Goal: Communication & Community: Answer question/provide support

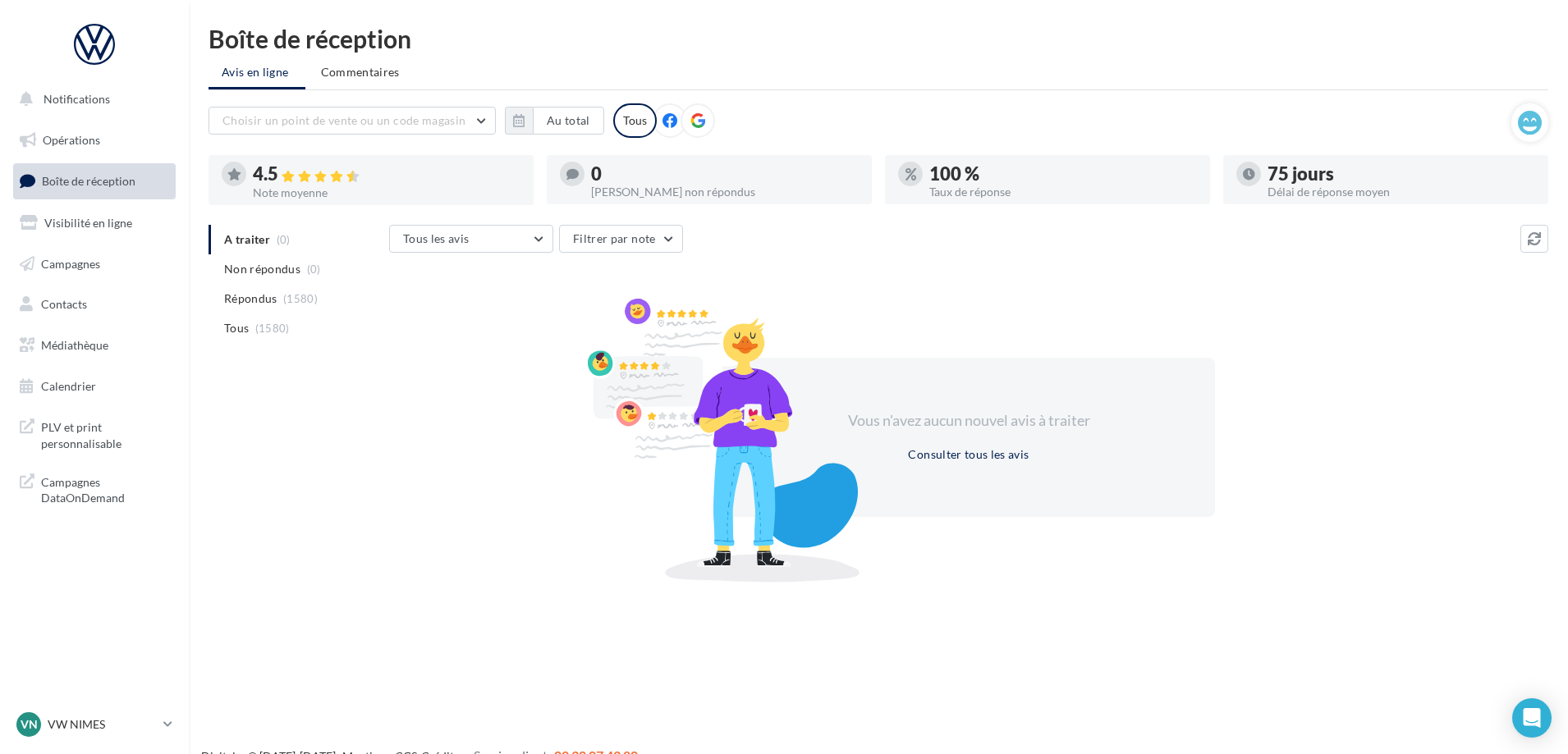
scroll to position [26, 0]
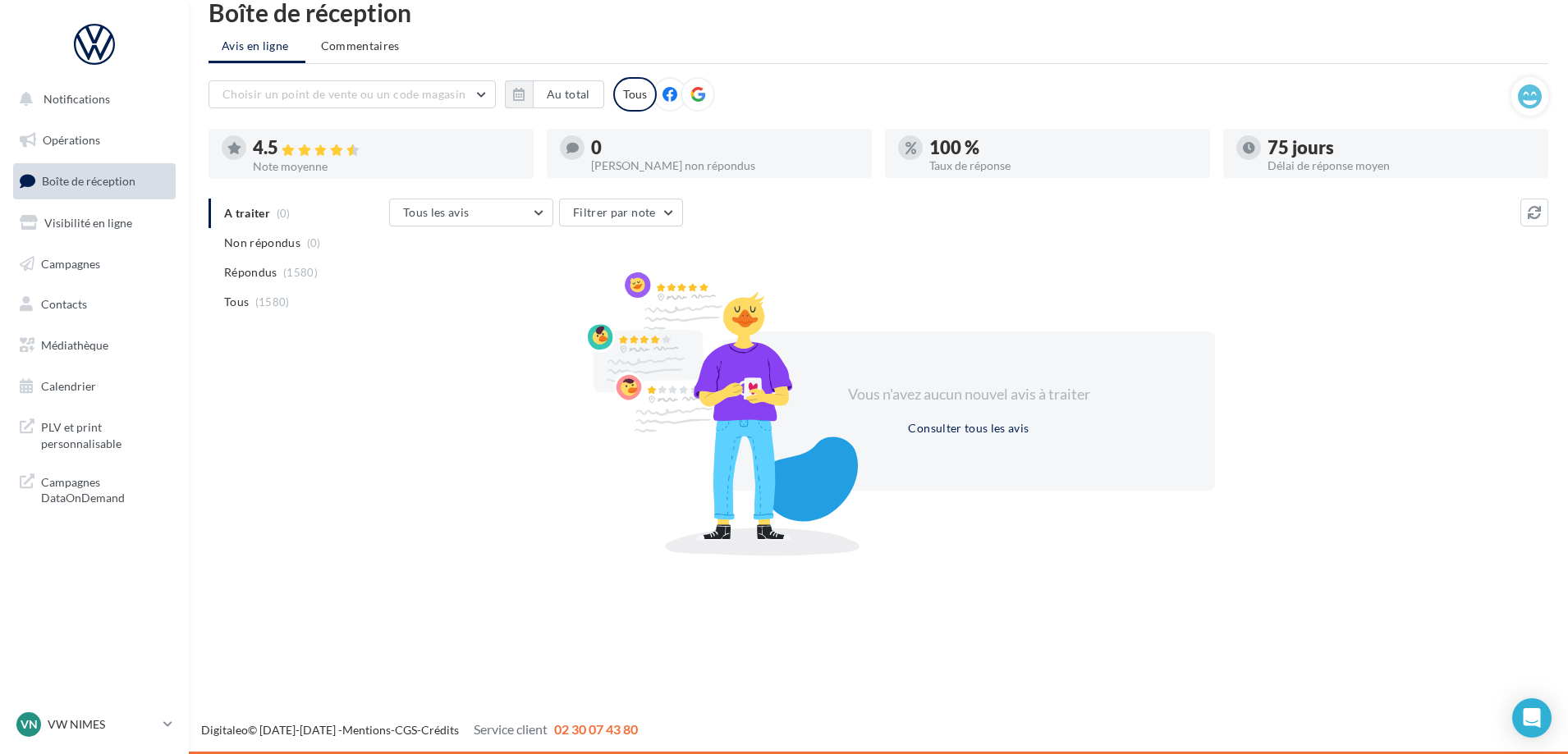
click at [1412, 435] on div "Vous n'avez aucun nouvel avis à traiter Consulter tous les avis" at bounding box center [968, 411] width 1159 height 265
click at [275, 255] on li "Non répondus (0)" at bounding box center [295, 243] width 174 height 30
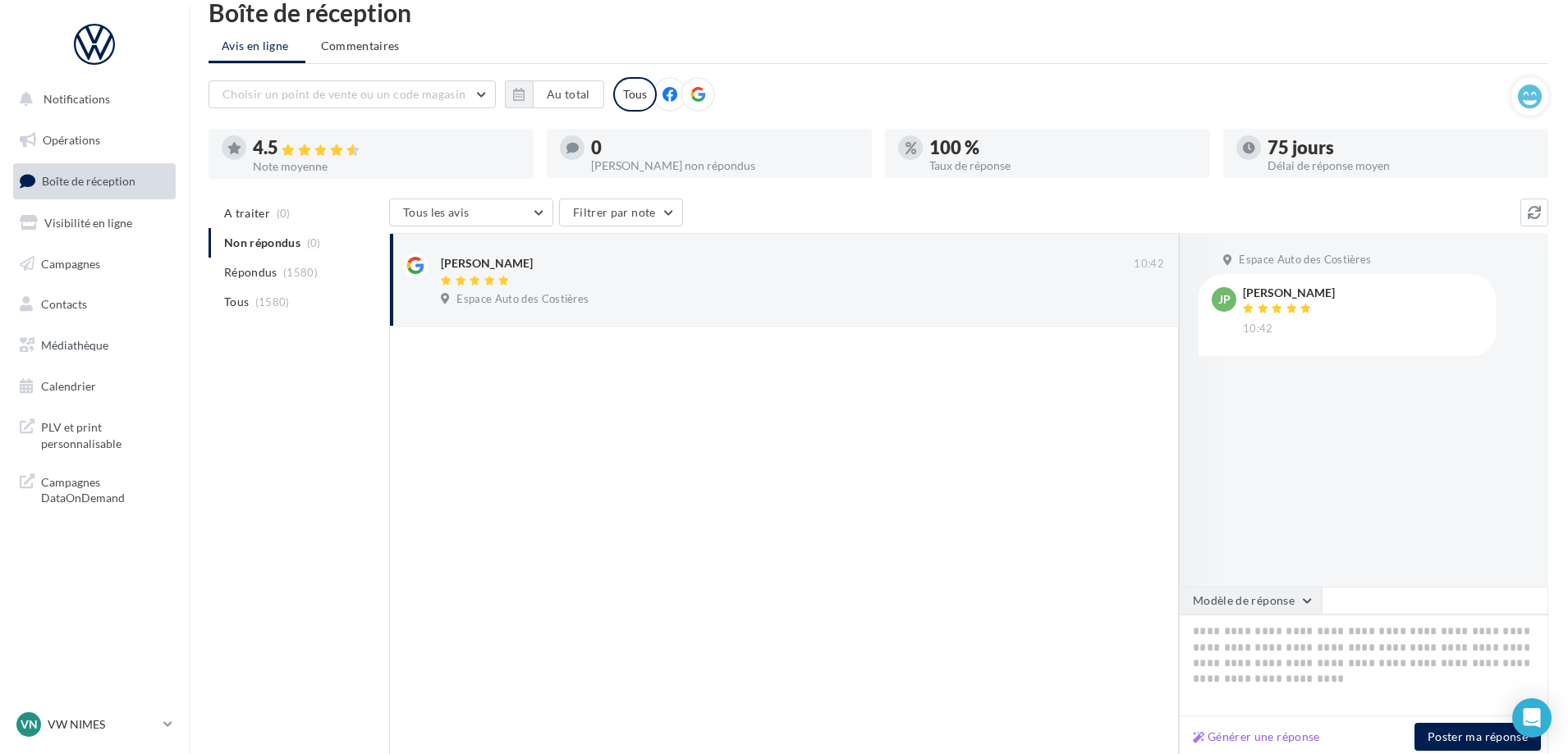
click at [1269, 604] on button "Modèle de réponse" at bounding box center [1251, 601] width 143 height 28
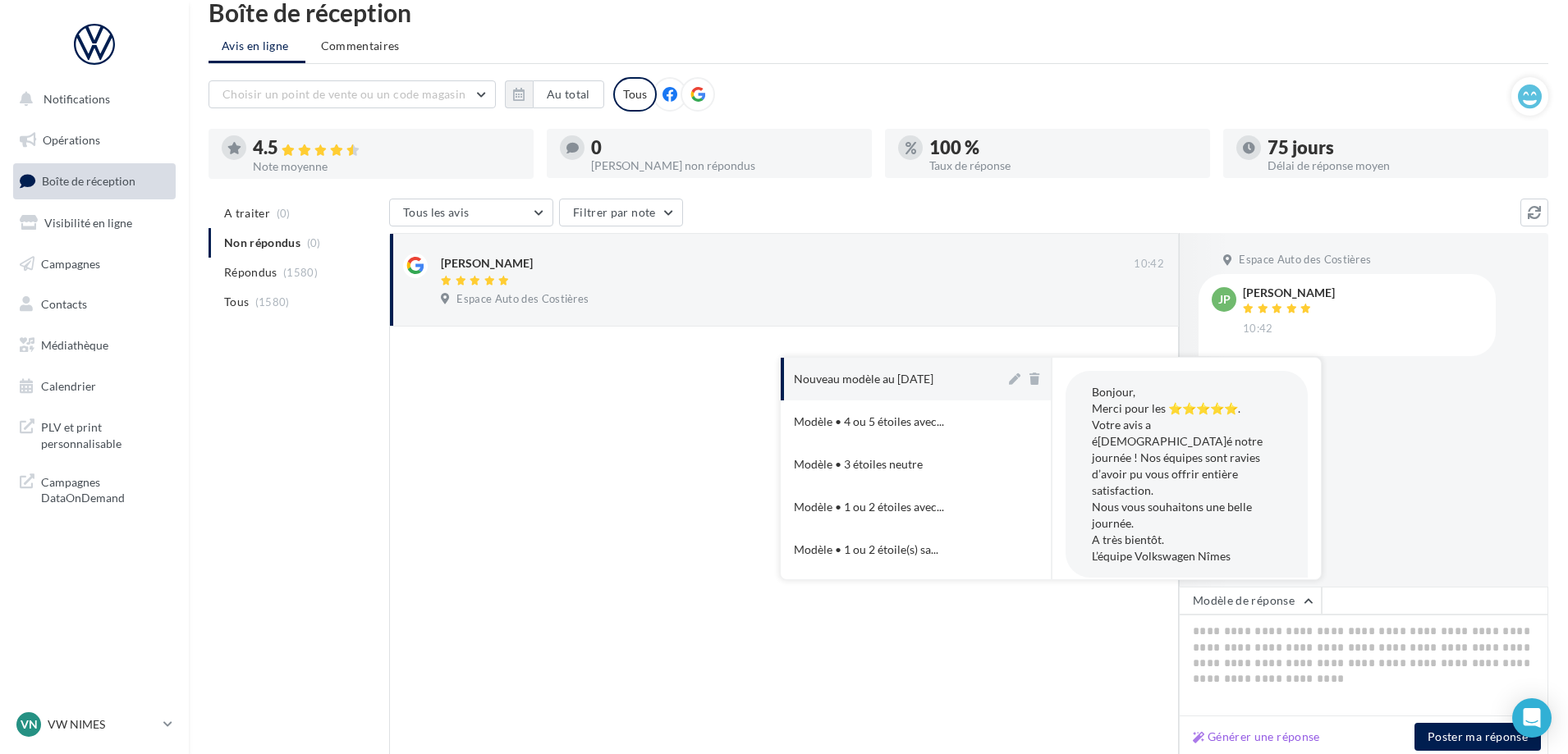
click at [931, 387] on div "Nouveau modèle au 12-11-2024" at bounding box center [864, 379] width 140 height 16
type textarea "**********"
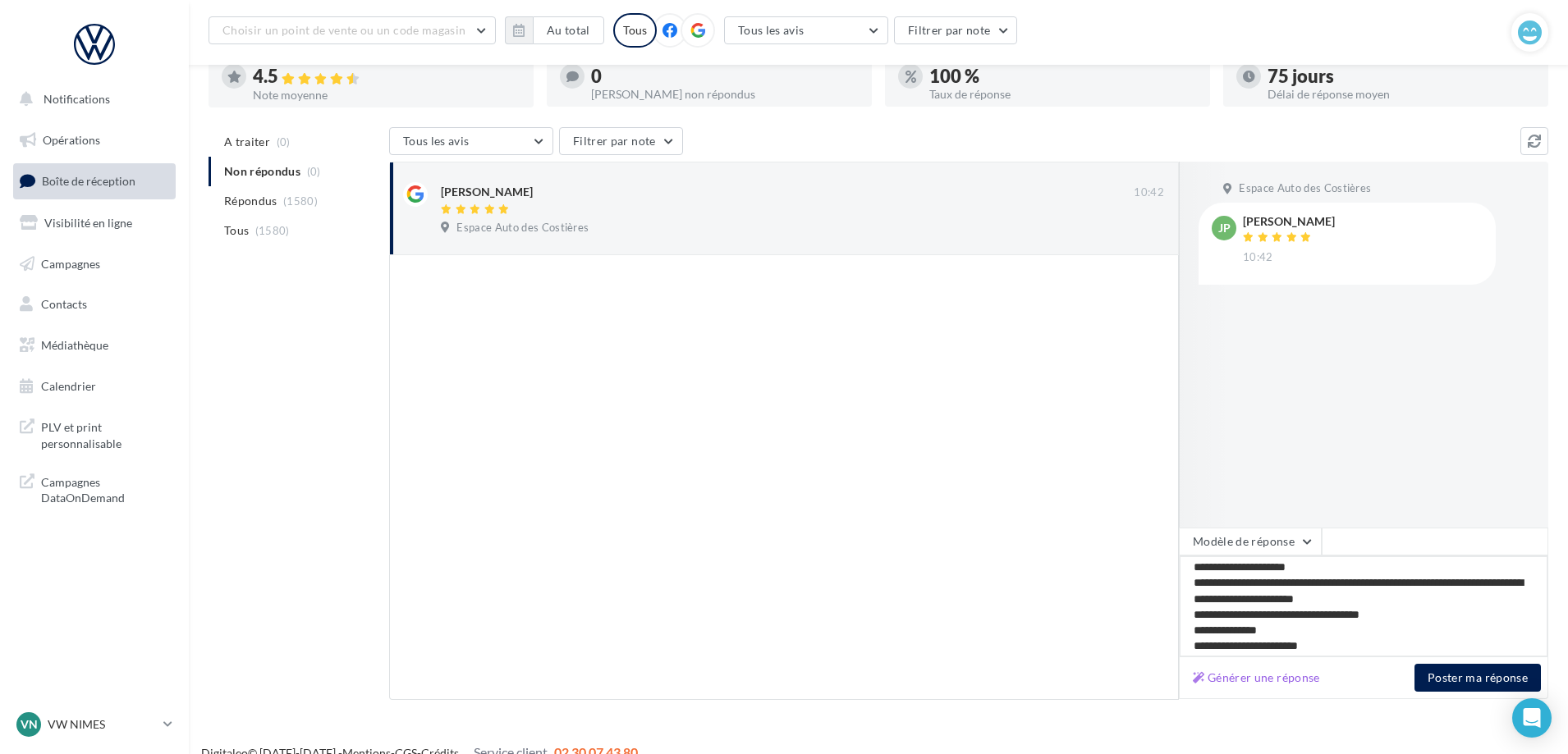
scroll to position [25, 0]
click at [1372, 652] on textarea "**********" at bounding box center [1364, 606] width 370 height 102
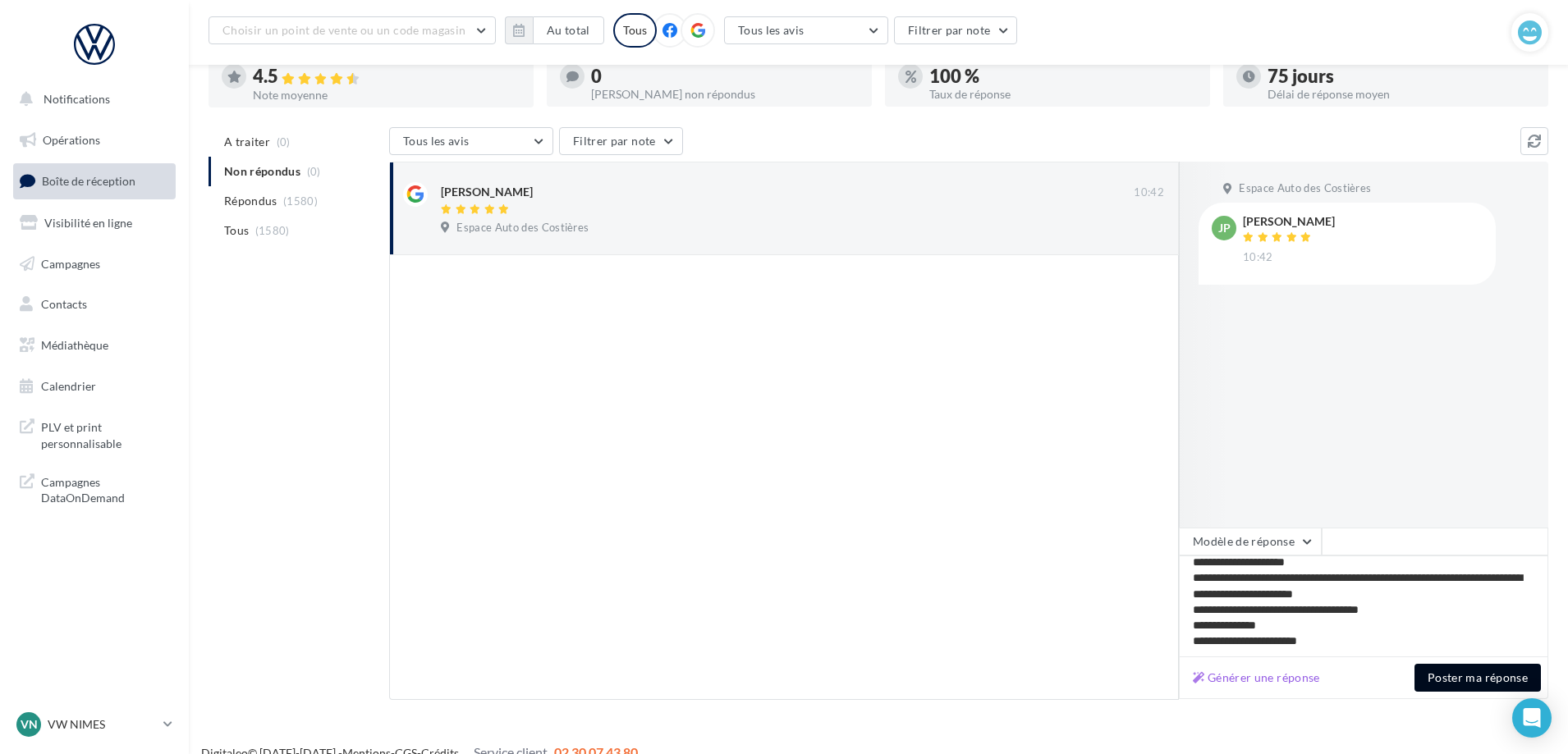
click at [1466, 684] on button "Poster ma réponse" at bounding box center [1476, 678] width 126 height 28
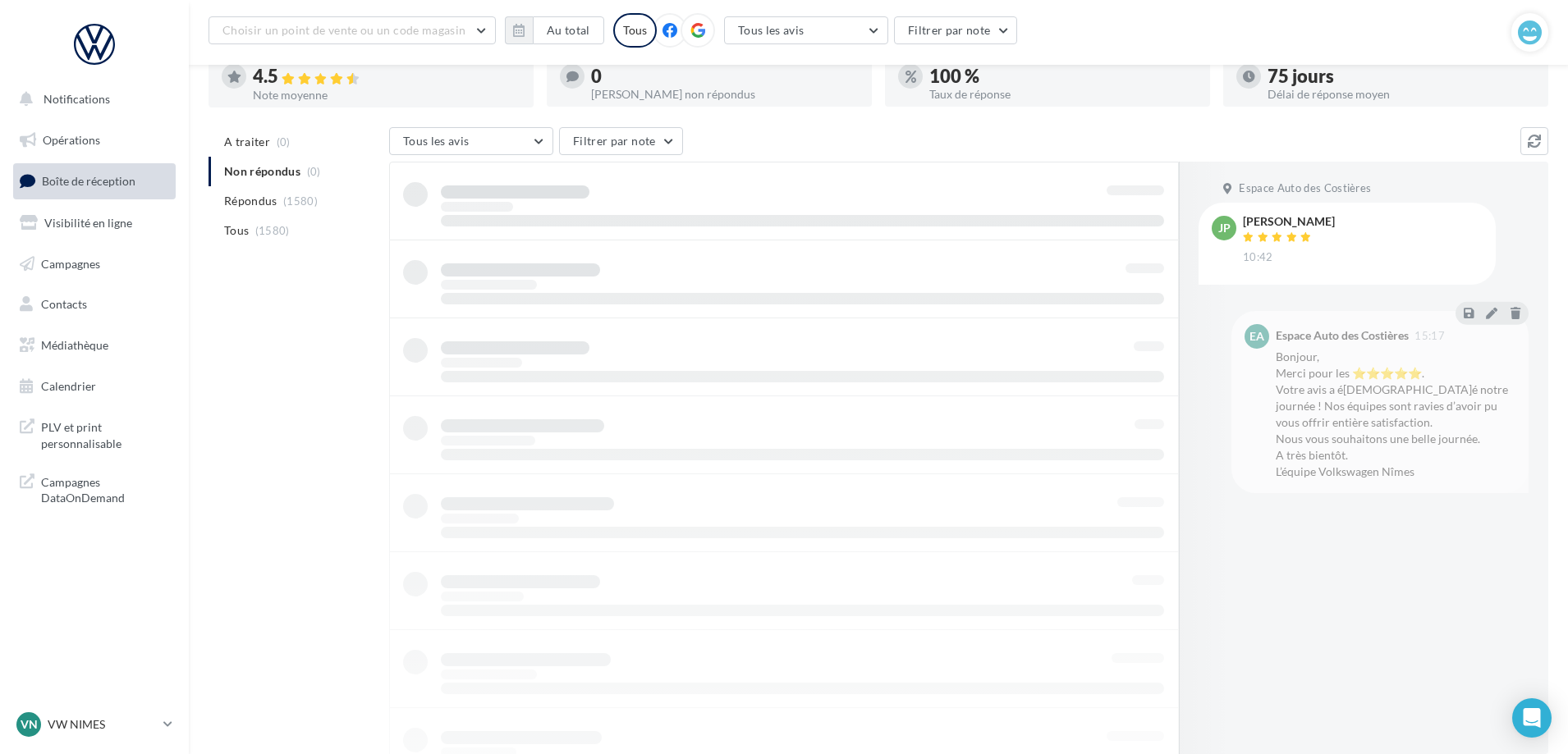
scroll to position [26, 0]
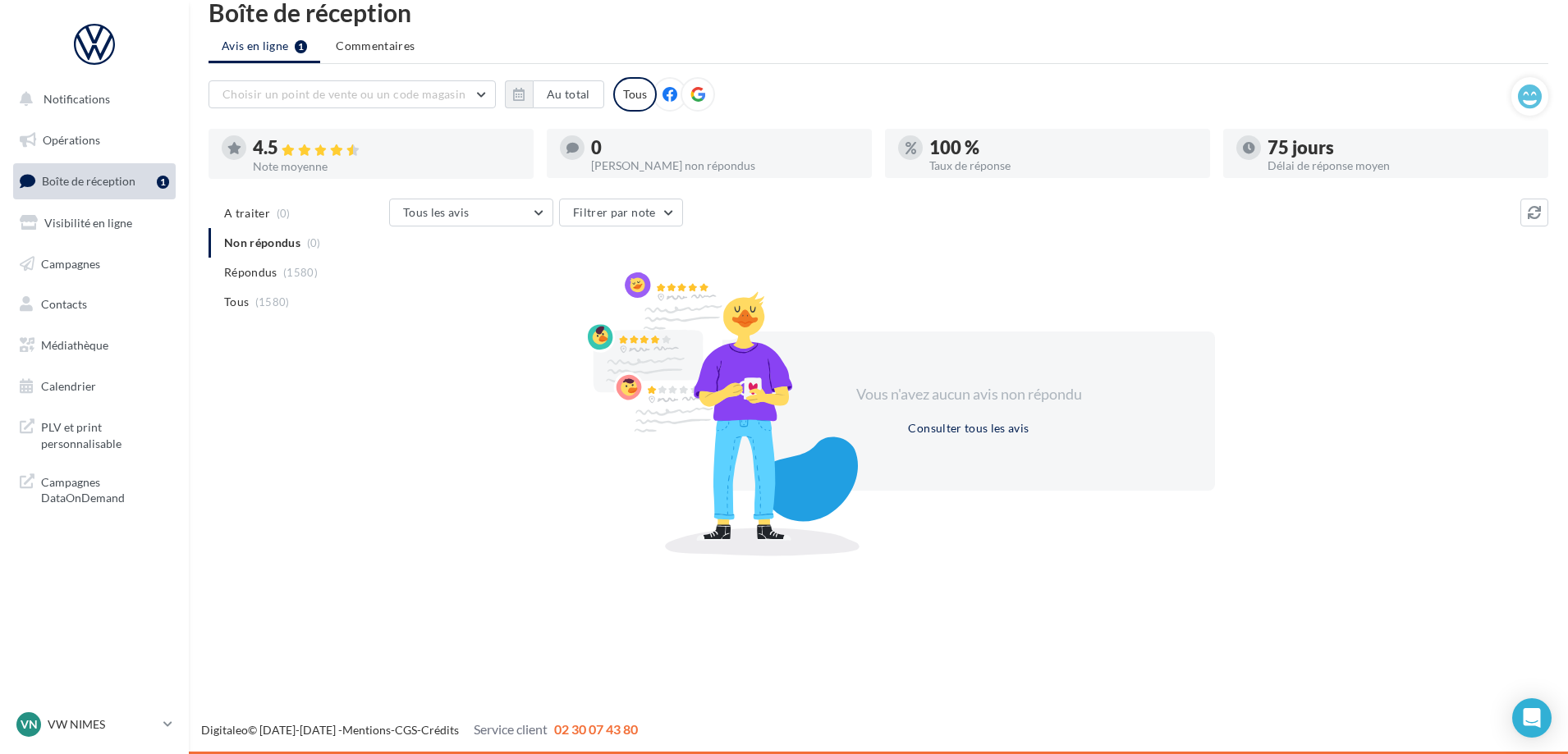
click at [82, 177] on span "Boîte de réception" at bounding box center [88, 180] width 93 height 14
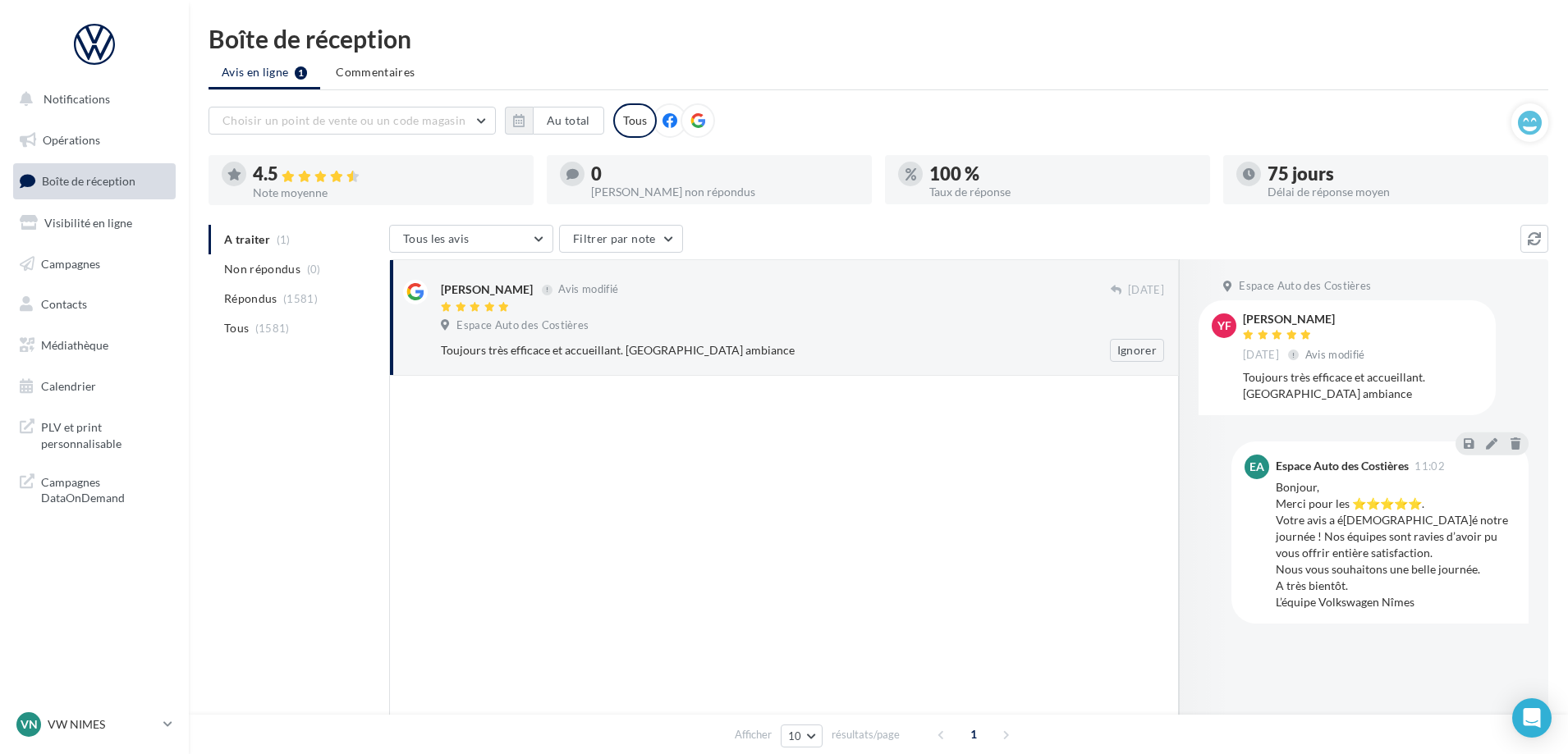
click at [838, 317] on div "[PERSON_NAME] Avis modifié [DATE] Espace Auto des Costières Toujours très effic…" at bounding box center [802, 321] width 723 height 82
click at [249, 272] on span "Non répondus" at bounding box center [262, 269] width 76 height 16
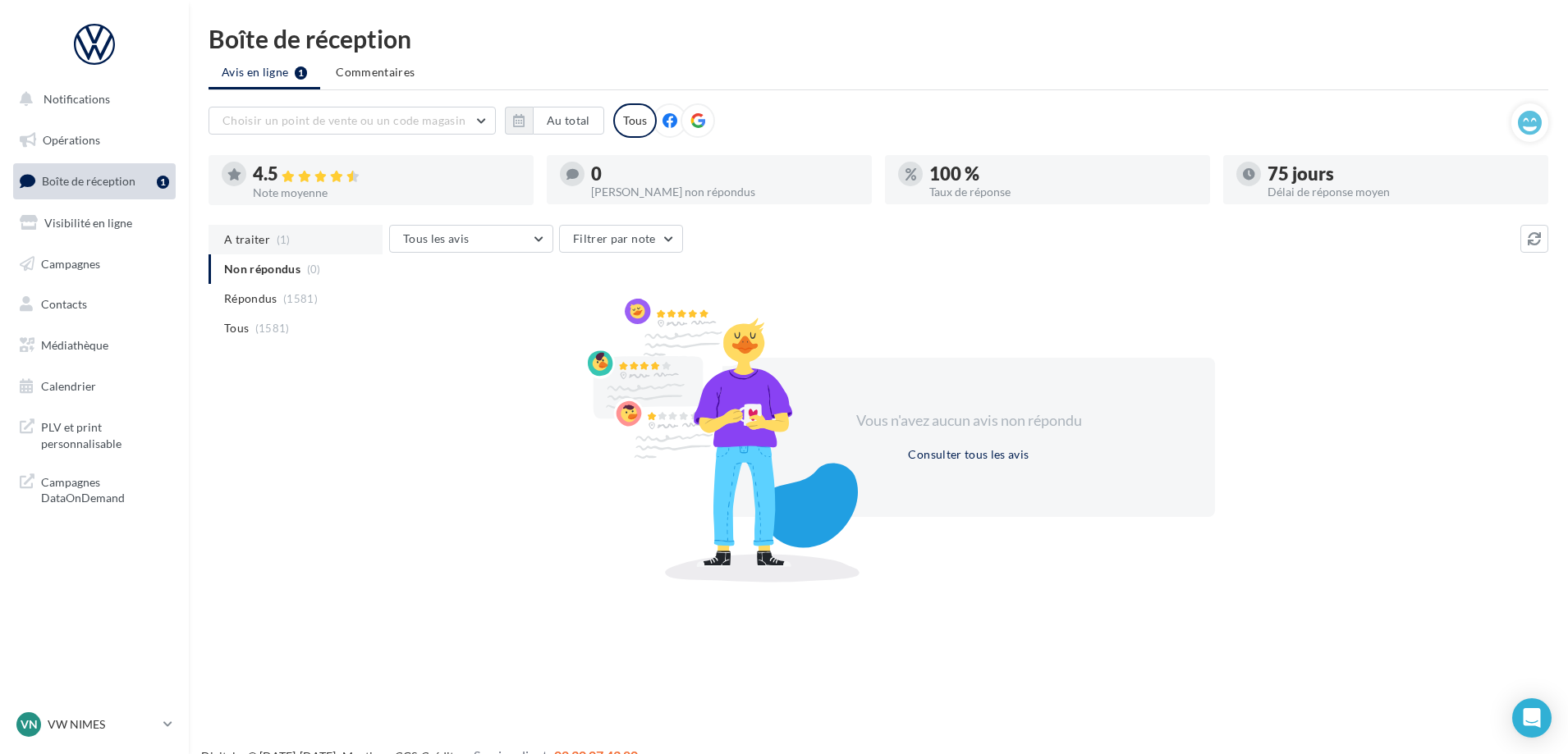
click at [242, 244] on span "A traiter" at bounding box center [247, 239] width 46 height 16
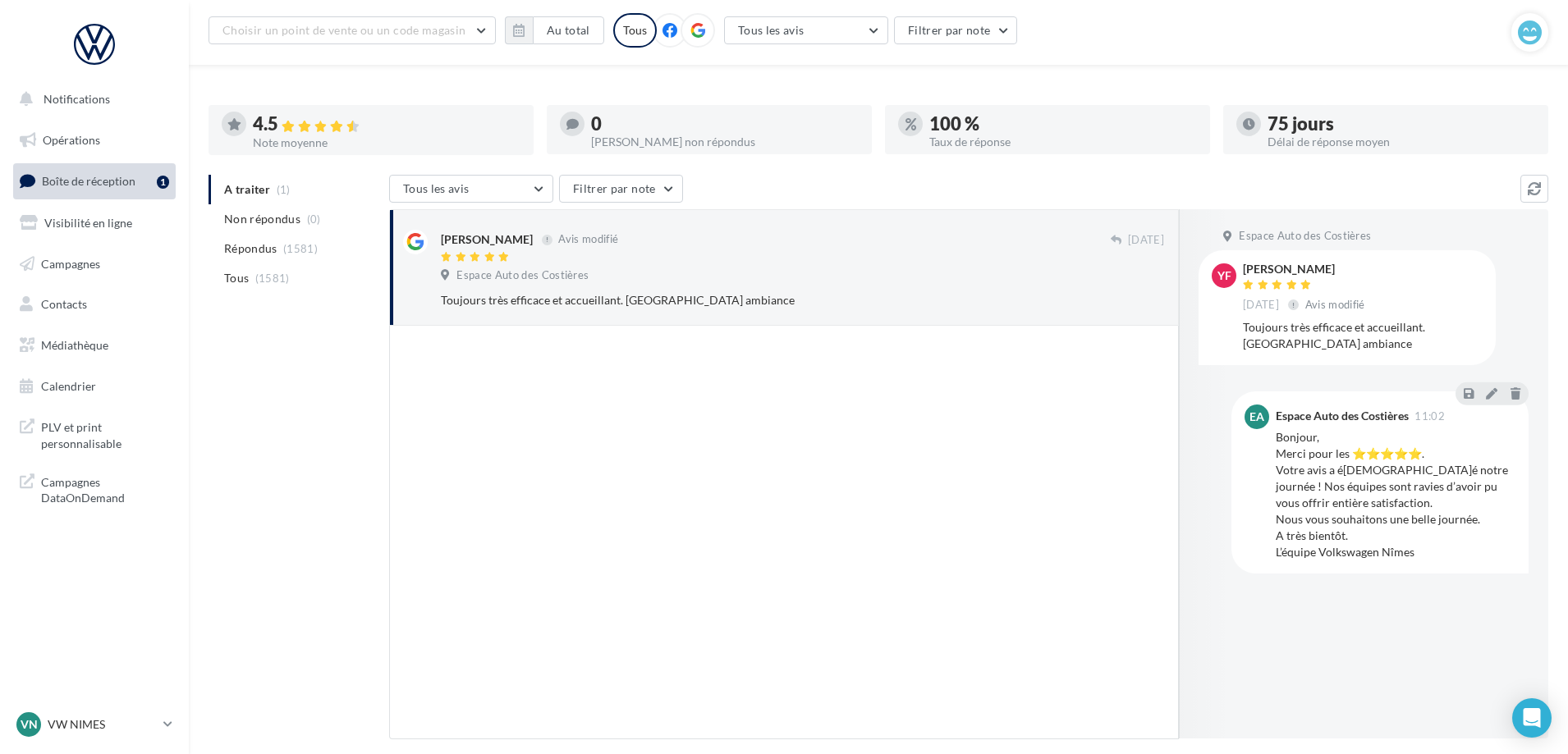
scroll to position [148, 0]
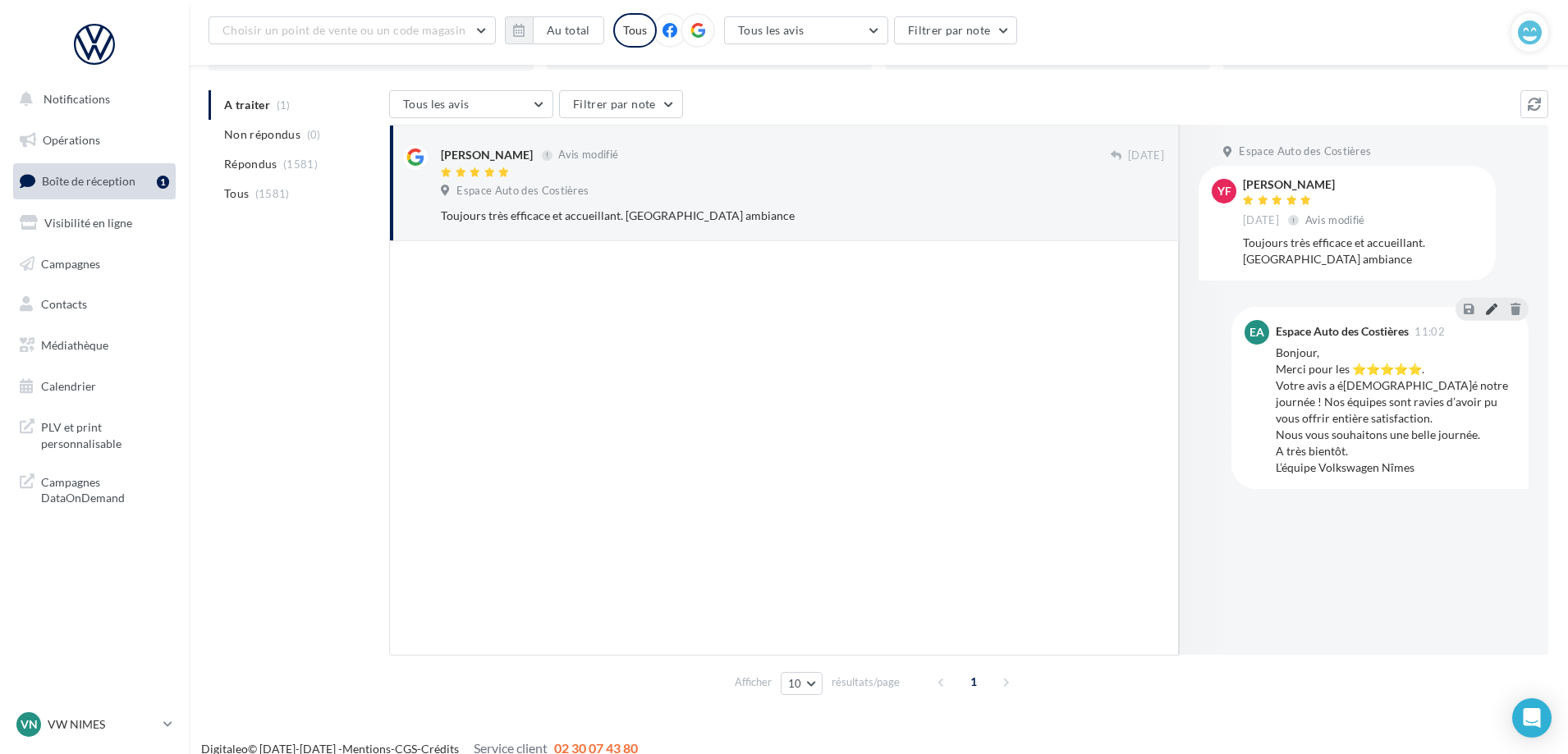
click at [1491, 309] on icon at bounding box center [1491, 308] width 12 height 12
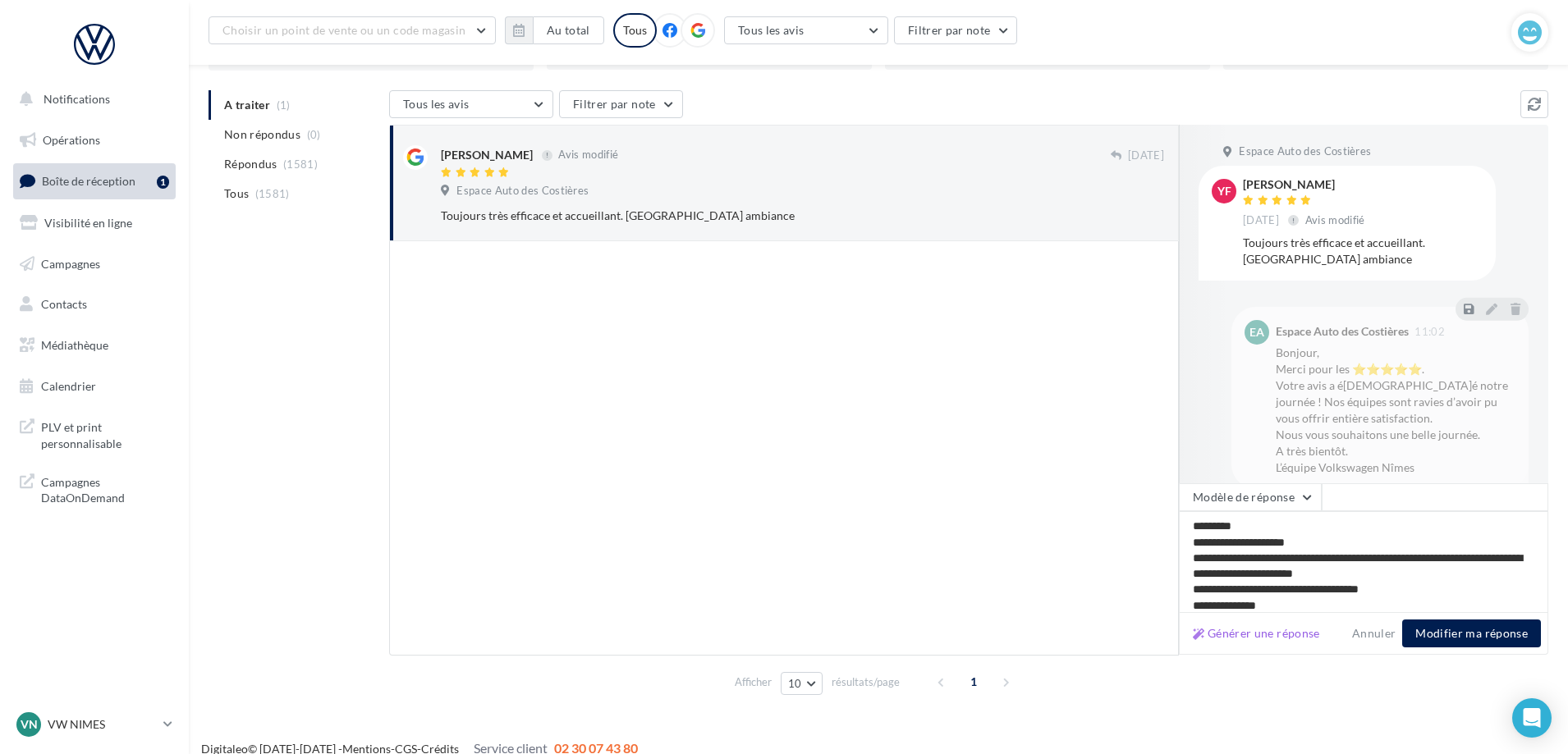
scroll to position [25, 0]
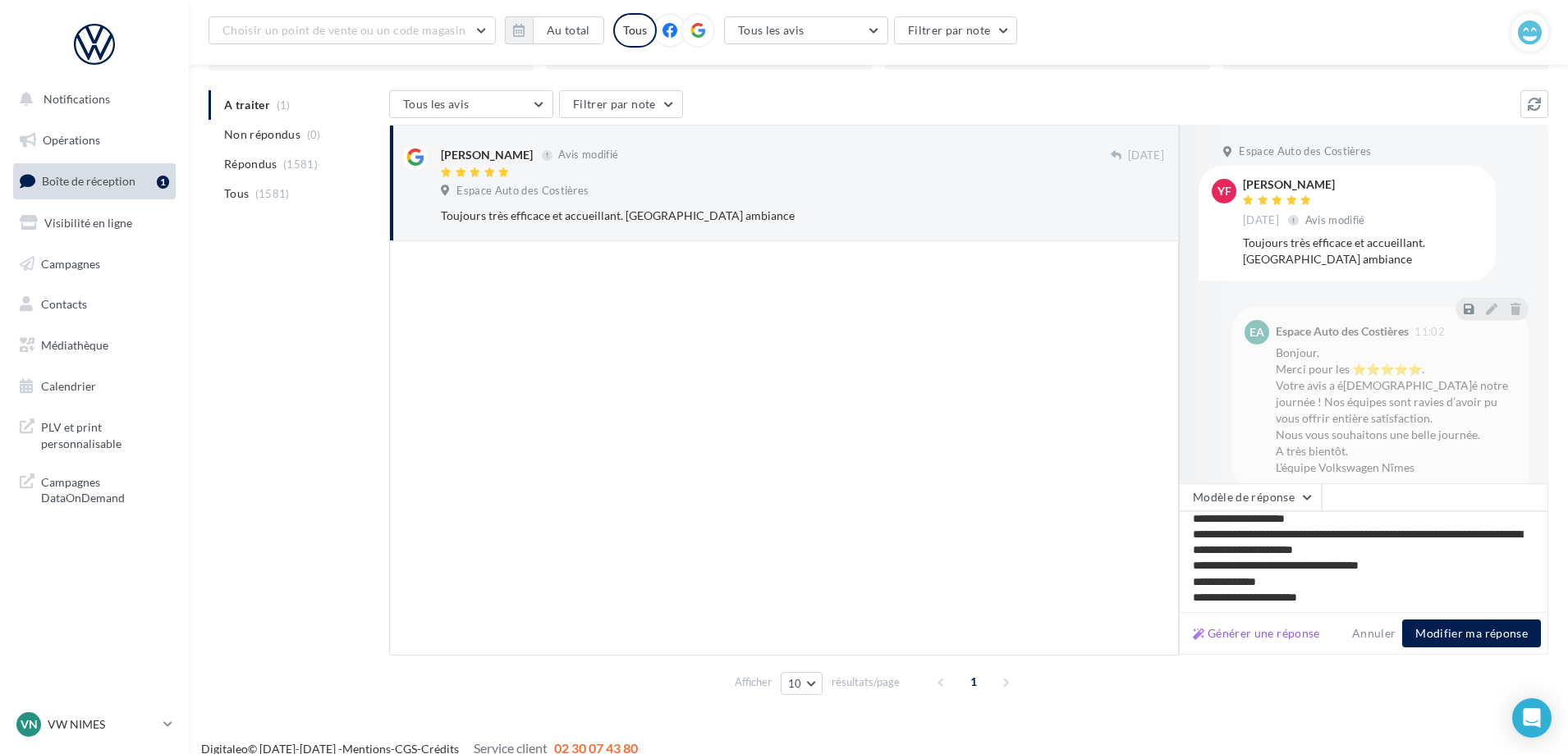
type textarea "**********"
click at [1448, 628] on button "Modifier ma réponse" at bounding box center [1471, 633] width 139 height 28
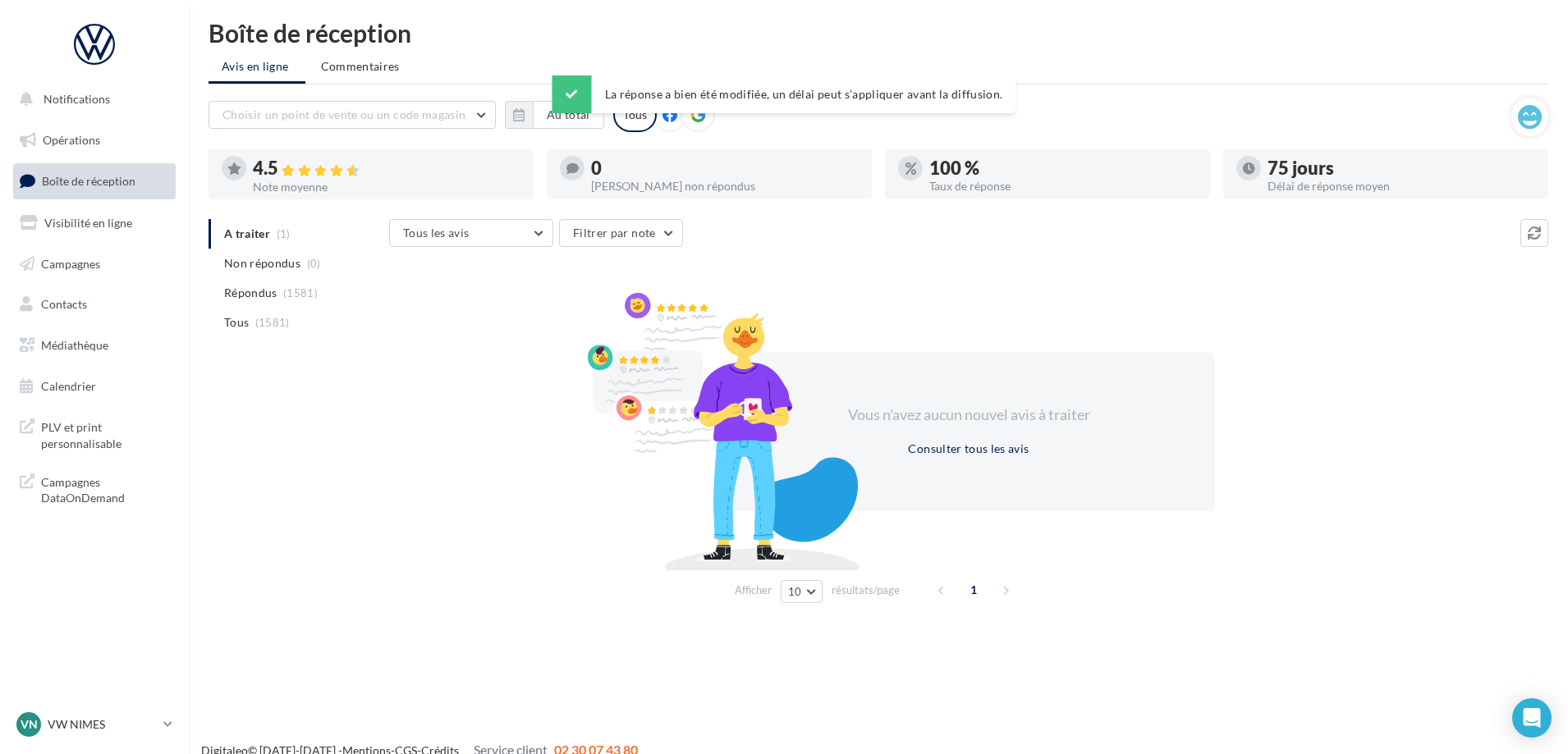
scroll to position [0, 0]
